Goal: Find specific page/section: Find specific page/section

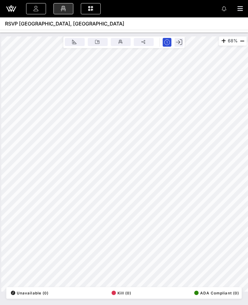
click at [11, 7] on icon at bounding box center [11, 7] width 2 height 2
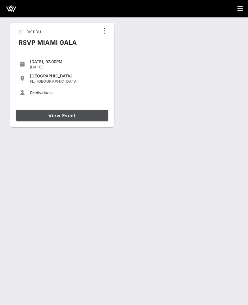
click at [73, 117] on span "View Event" at bounding box center [62, 115] width 87 height 5
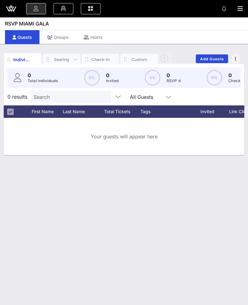
click at [58, 57] on div "Seating" at bounding box center [61, 60] width 19 height 6
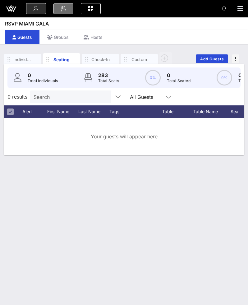
click at [68, 7] on link at bounding box center [64, 8] width 20 height 11
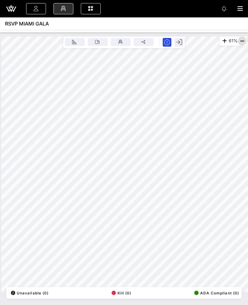
click at [240, 41] on icon "button" at bounding box center [242, 40] width 7 height 7
